Goal: Complete application form

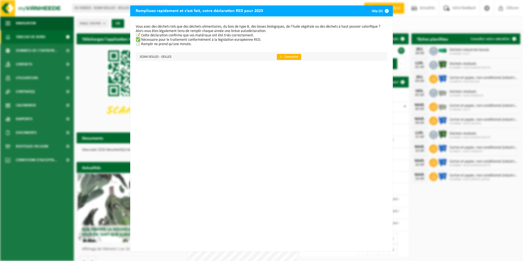
click at [281, 58] on link "👉 Compléter" at bounding box center [289, 57] width 24 height 6
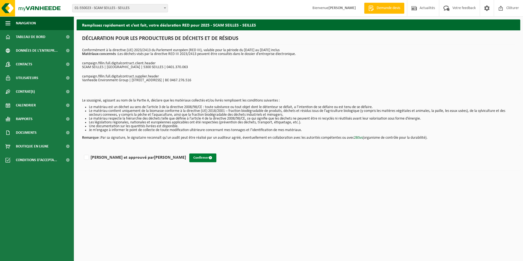
click at [189, 158] on button "Confirmer" at bounding box center [202, 157] width 27 height 9
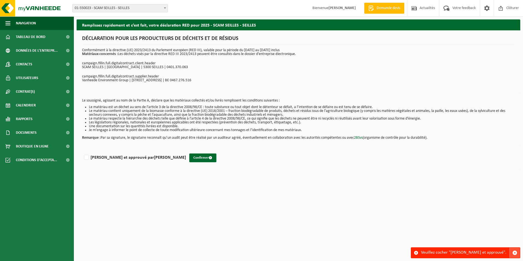
click at [515, 252] on span "button" at bounding box center [514, 252] width 5 height 5
click at [86, 155] on label "Lu et approuvé par THIERRY DE SMEDT" at bounding box center [134, 157] width 103 height 8
click at [186, 151] on input "Lu et approuvé par THIERRY DE SMEDT" at bounding box center [186, 150] width 0 height 0
checkbox input "true"
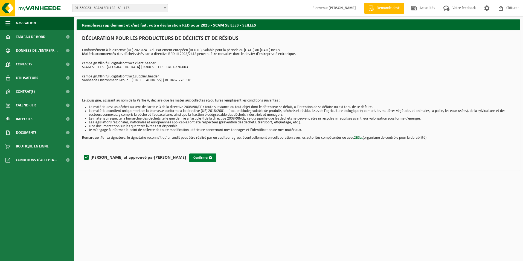
click at [189, 159] on button "Confirmer" at bounding box center [202, 157] width 27 height 9
